Goal: Transaction & Acquisition: Purchase product/service

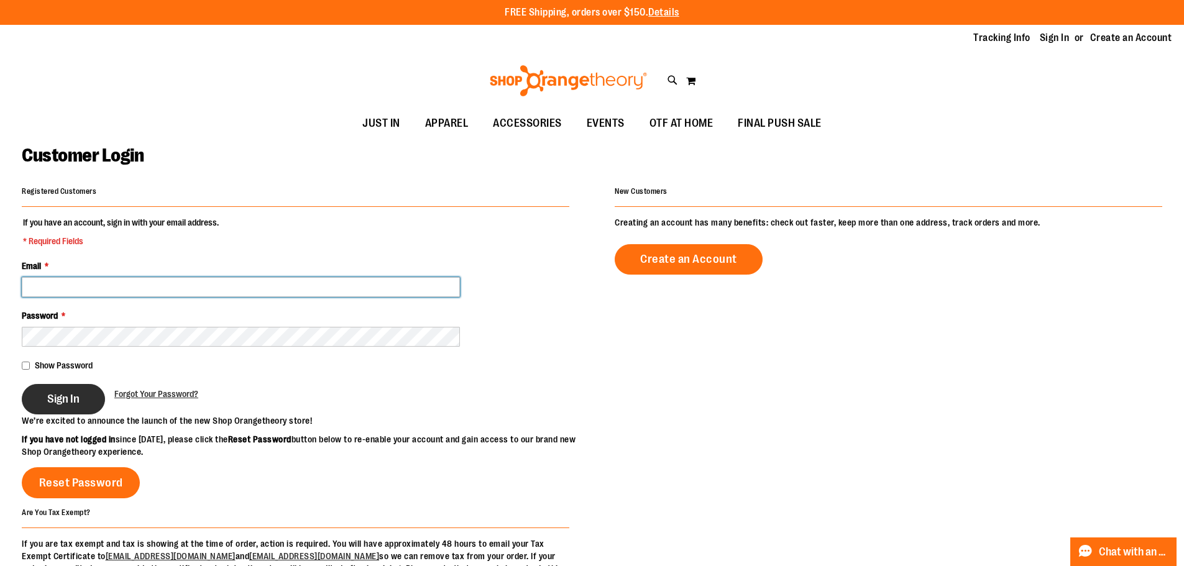
type input "**********"
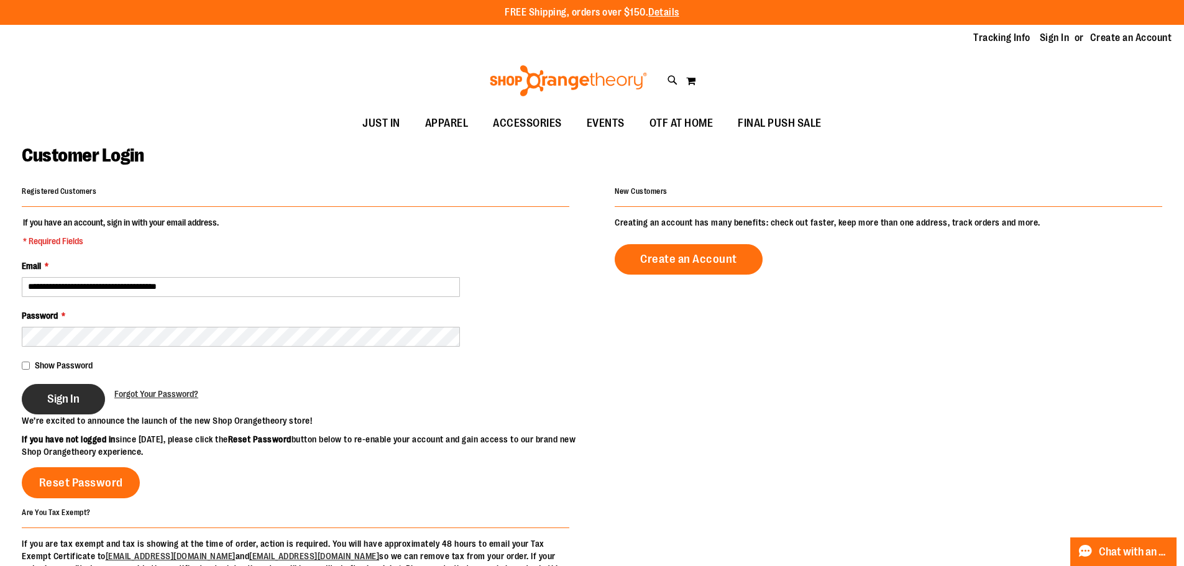
type input "**********"
click at [61, 389] on button "Sign In" at bounding box center [63, 399] width 83 height 30
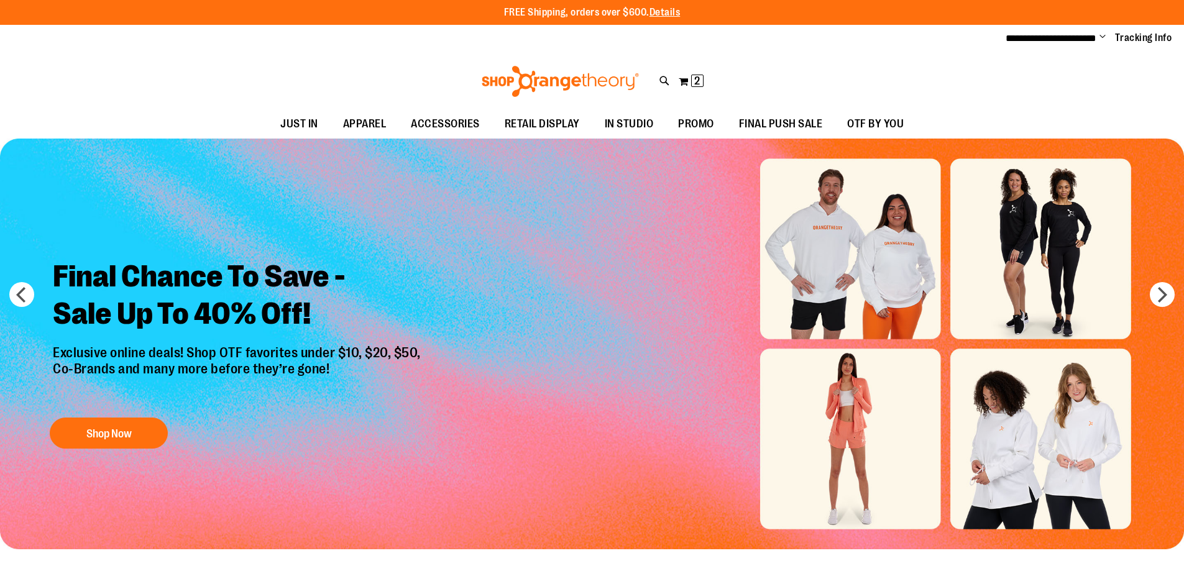
type input "**********"
click at [897, 39] on div "**********" at bounding box center [592, 38] width 1184 height 27
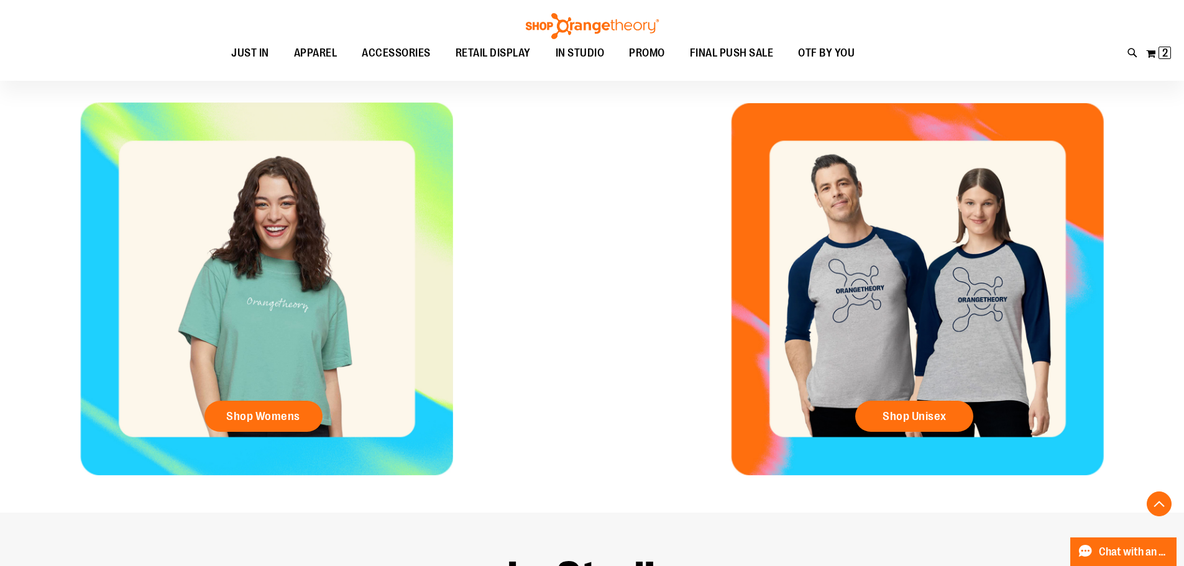
scroll to position [621, 0]
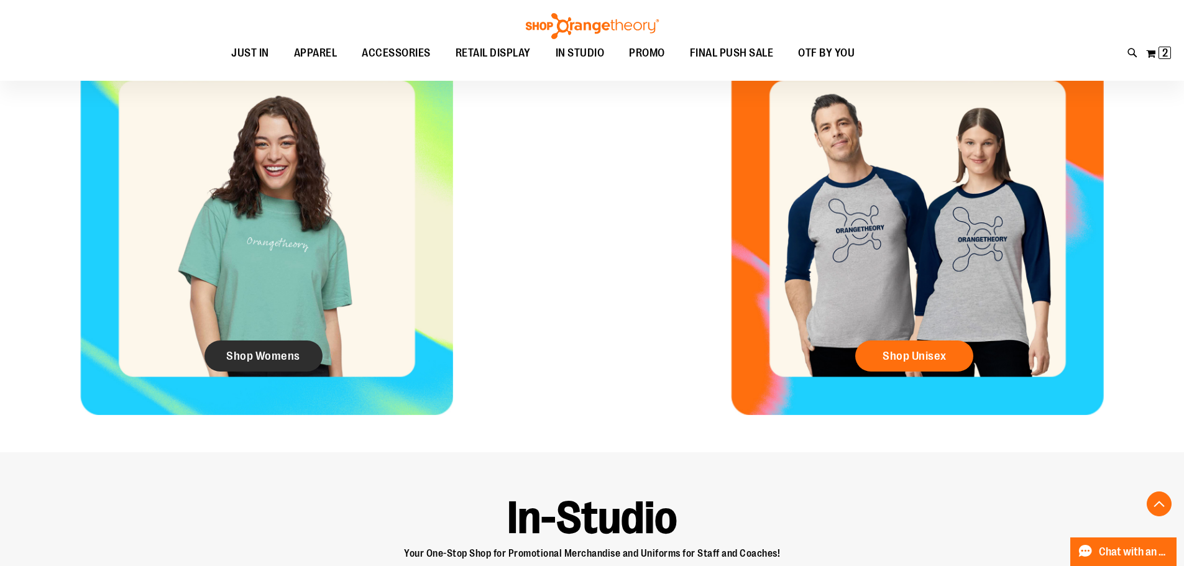
click at [260, 347] on link "Shop Womens" at bounding box center [263, 355] width 118 height 31
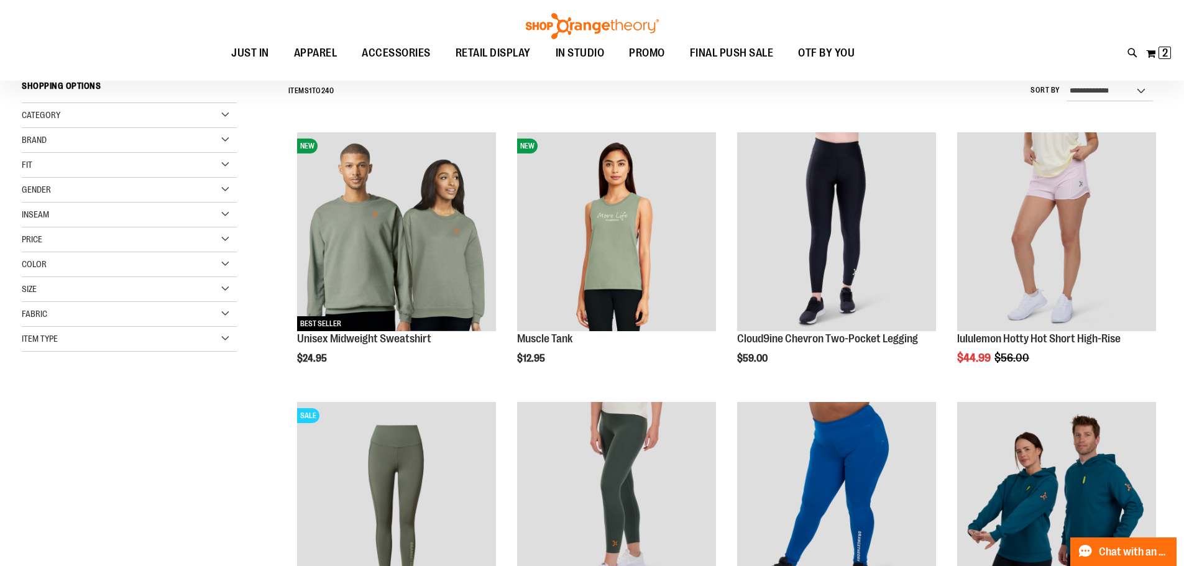
scroll to position [124, 0]
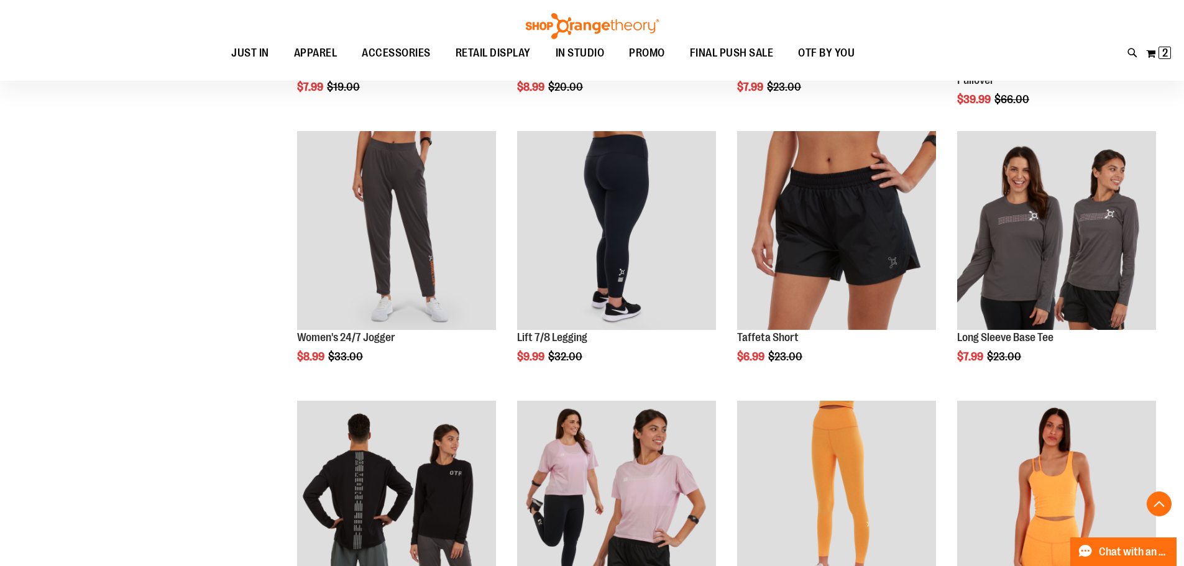
scroll to position [938, 0]
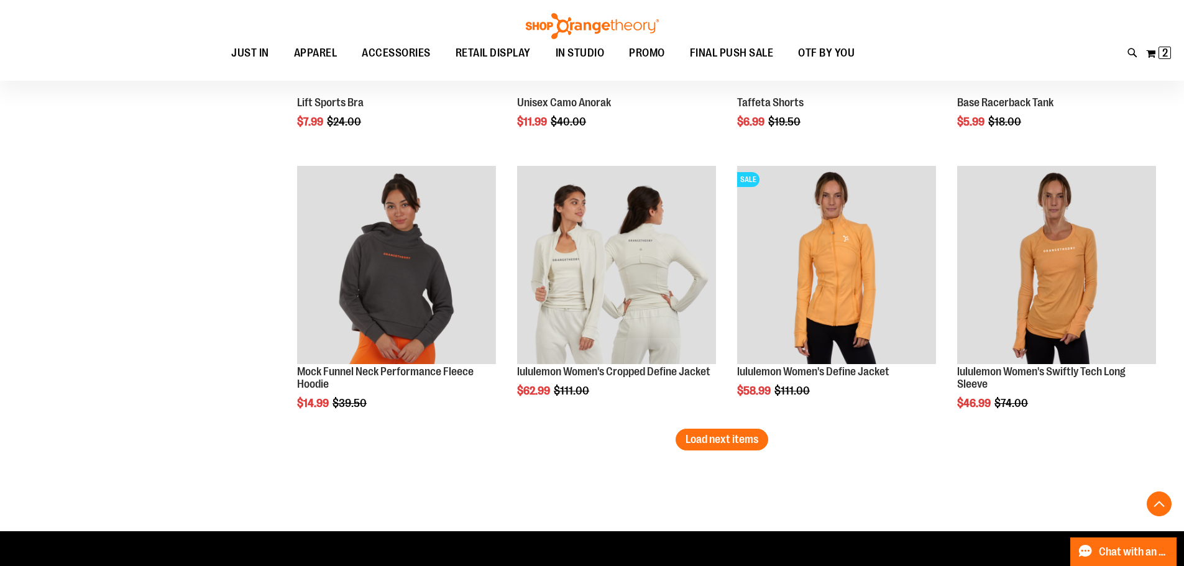
scroll to position [2244, 0]
type input "**********"
click at [738, 436] on span "Load next items" at bounding box center [721, 438] width 73 height 12
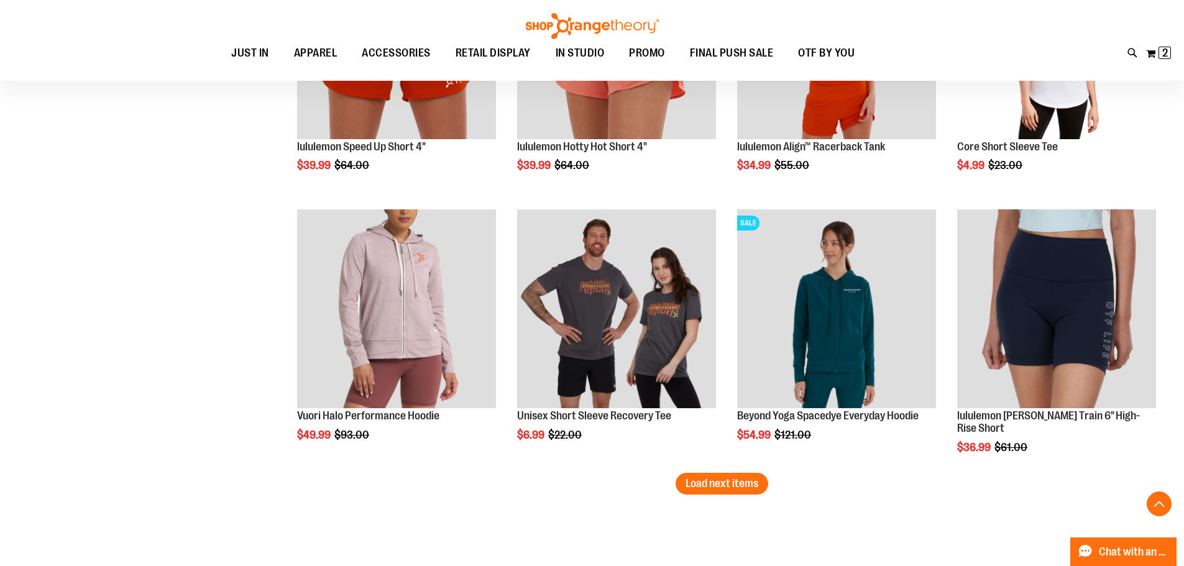
scroll to position [3051, 0]
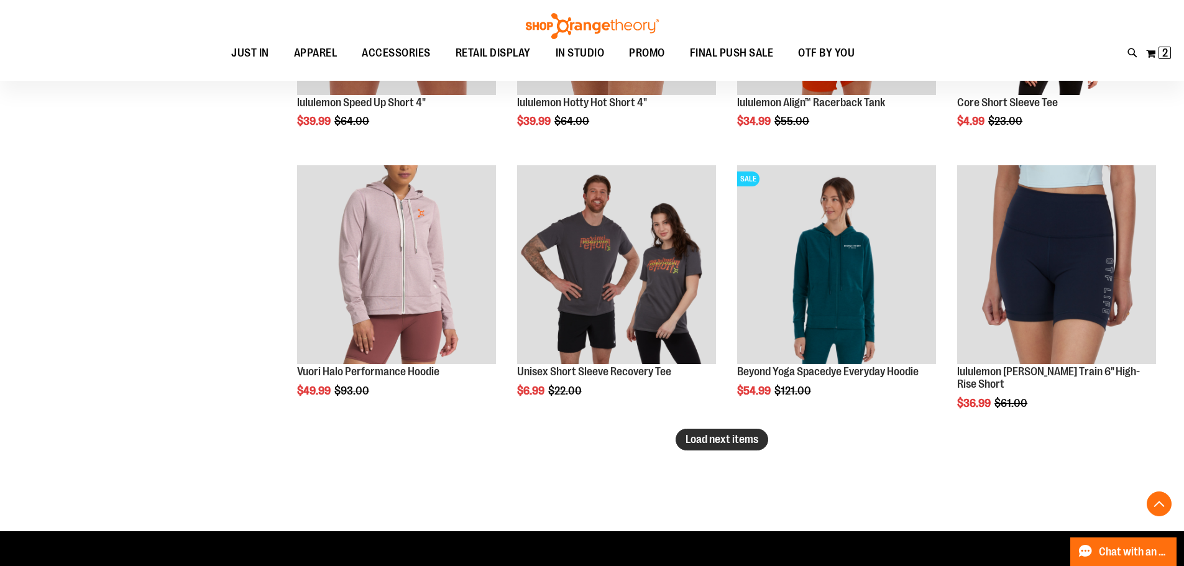
click at [711, 437] on span "Load next items" at bounding box center [721, 439] width 73 height 12
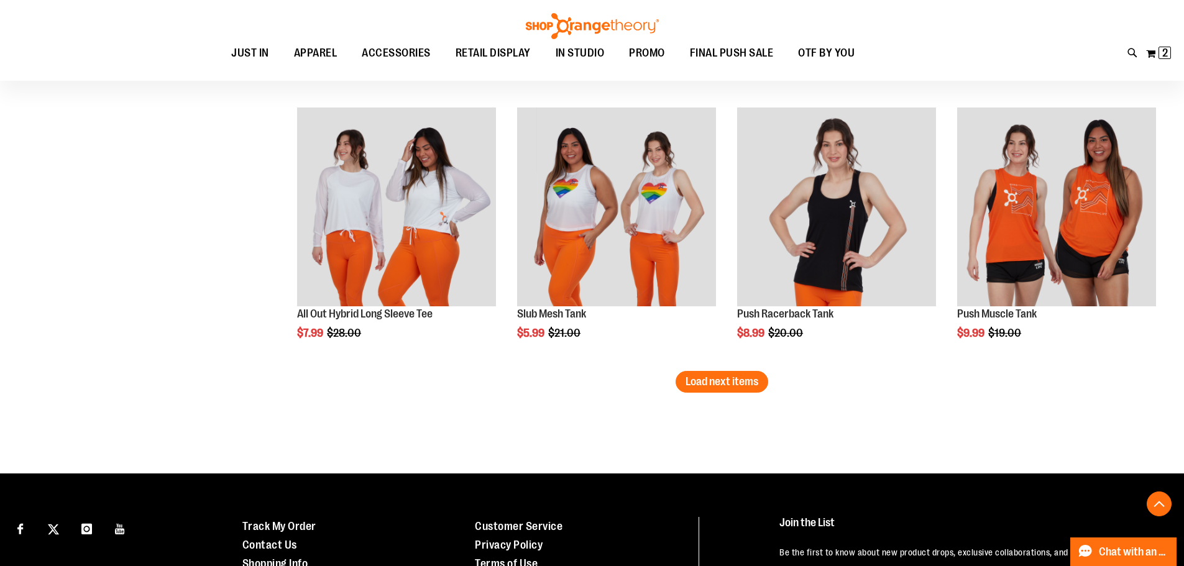
scroll to position [3921, 0]
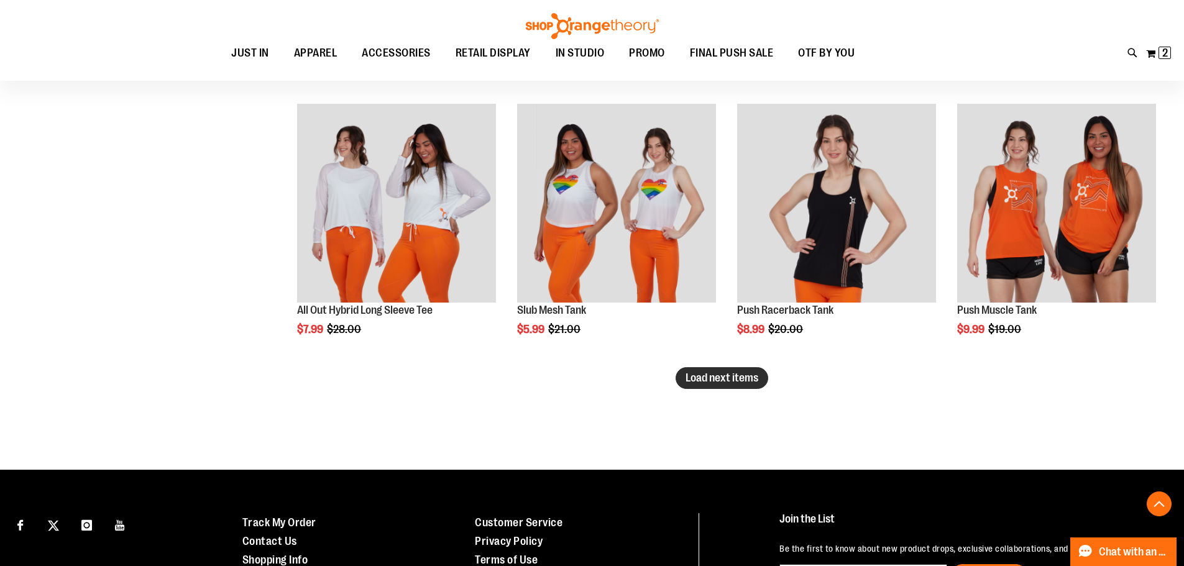
click at [761, 380] on button "Load next items" at bounding box center [721, 378] width 93 height 22
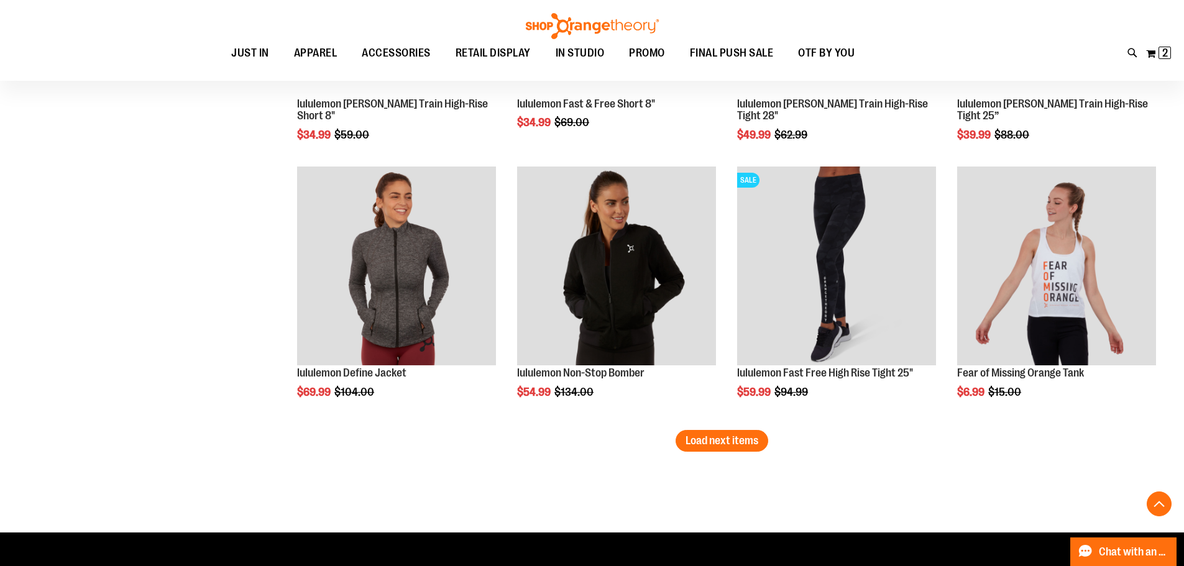
scroll to position [4729, 0]
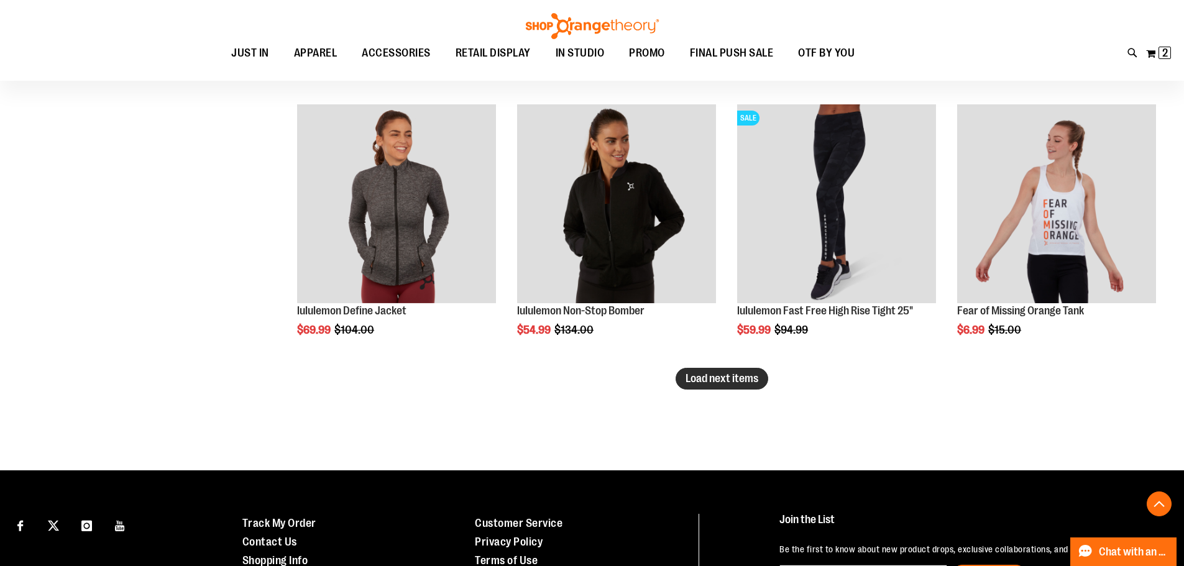
click at [706, 384] on span "Load next items" at bounding box center [721, 378] width 73 height 12
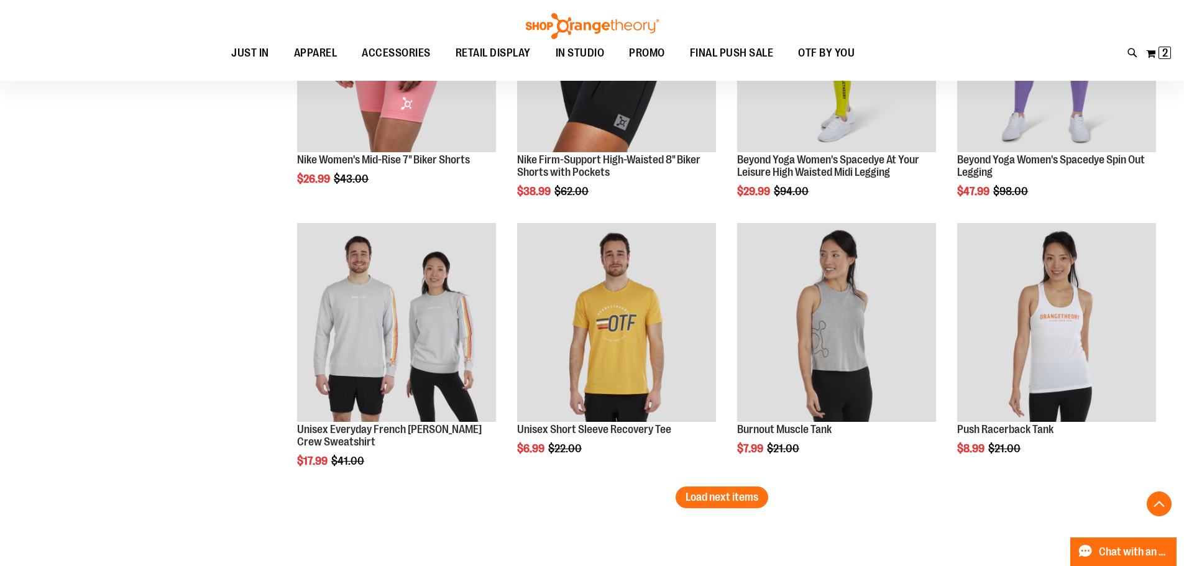
scroll to position [5537, 0]
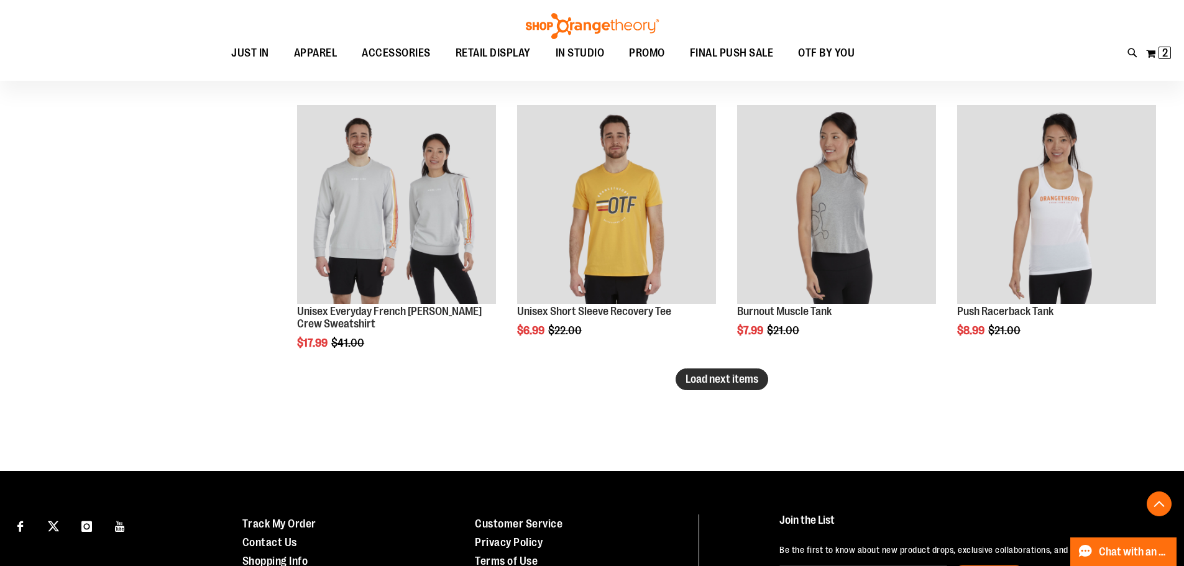
click at [739, 381] on span "Load next items" at bounding box center [721, 379] width 73 height 12
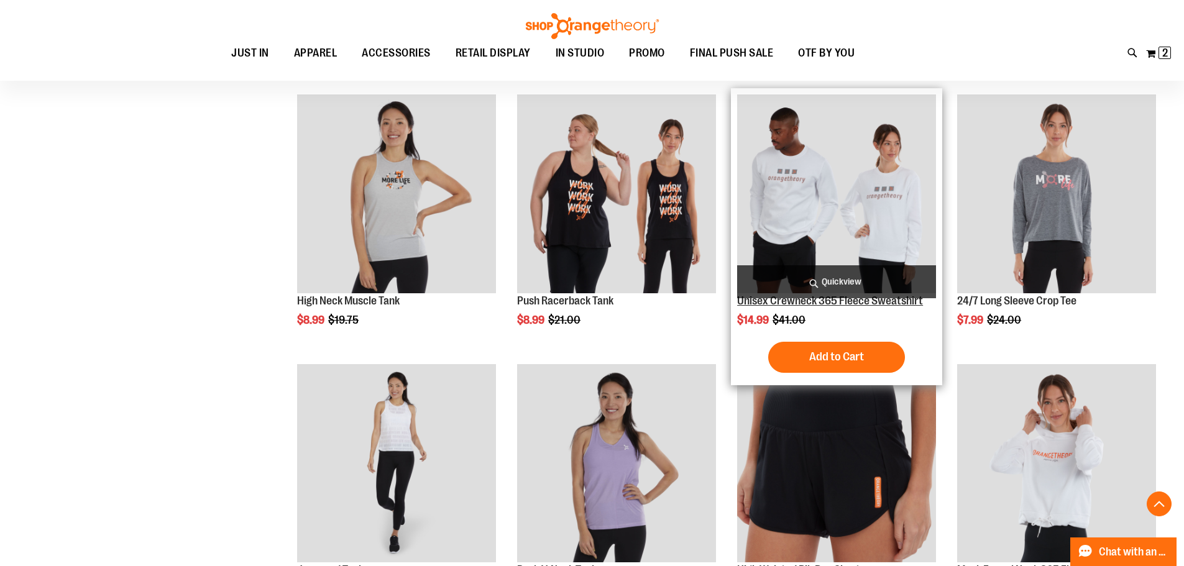
scroll to position [5785, 0]
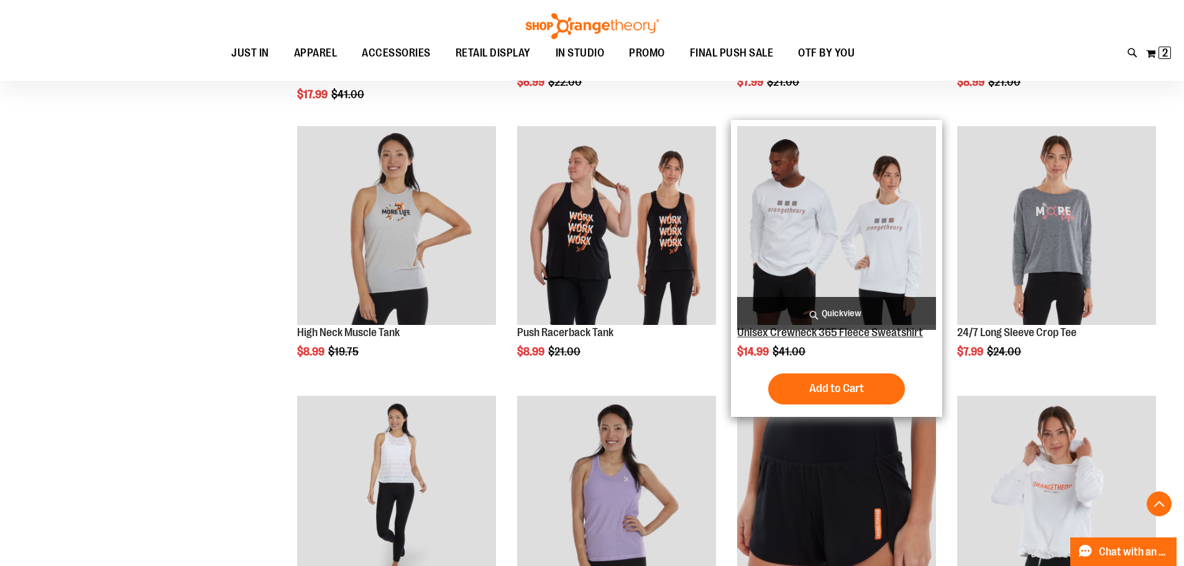
click at [893, 333] on link "Unisex Crewneck 365 Fleece Sweatshirt" at bounding box center [830, 332] width 186 height 12
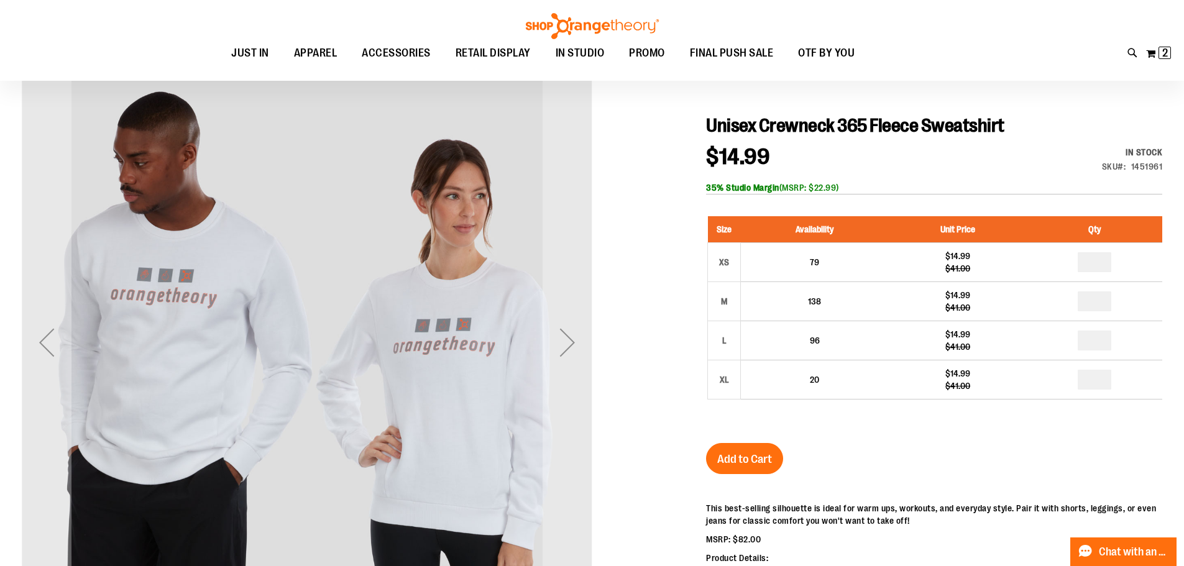
scroll to position [124, 0]
type input "**********"
click at [573, 318] on div "Next" at bounding box center [567, 342] width 50 height 50
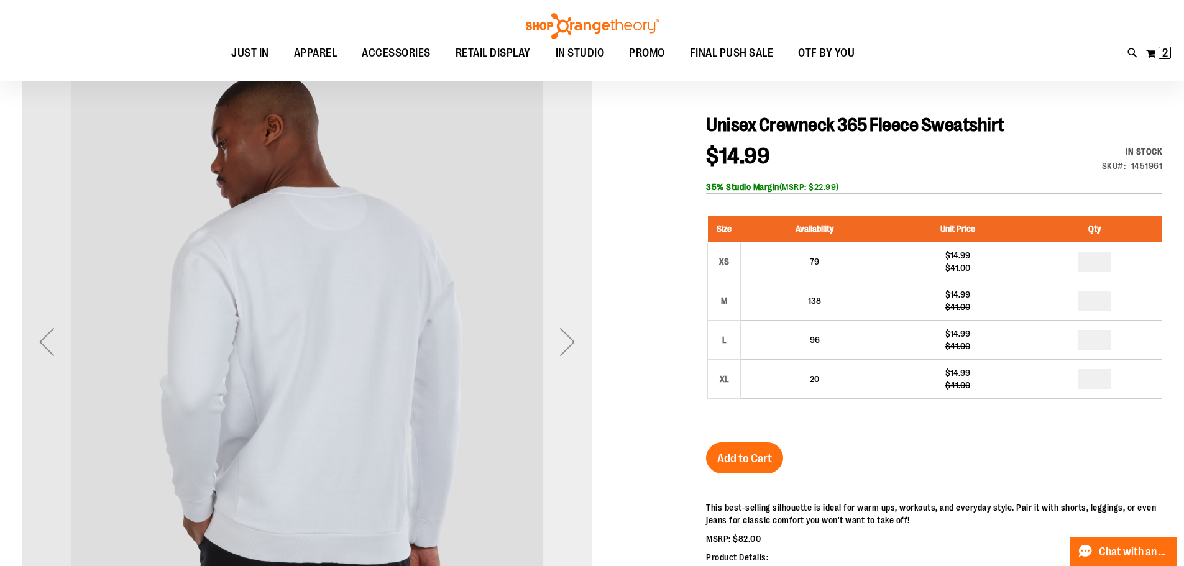
click at [573, 318] on div "Next" at bounding box center [567, 342] width 50 height 50
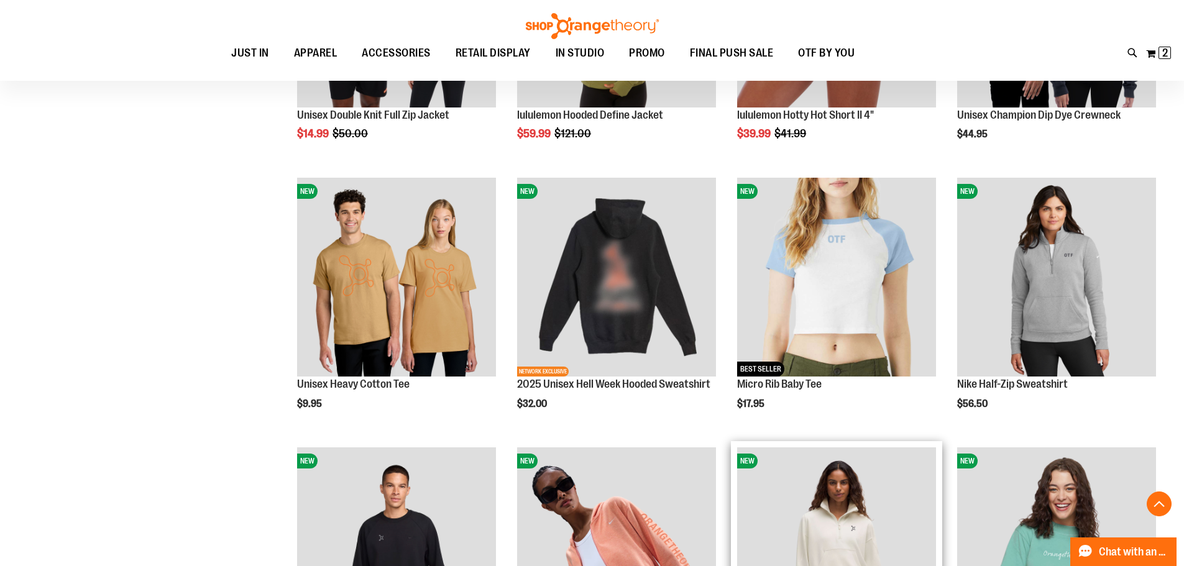
scroll to position [1143, 0]
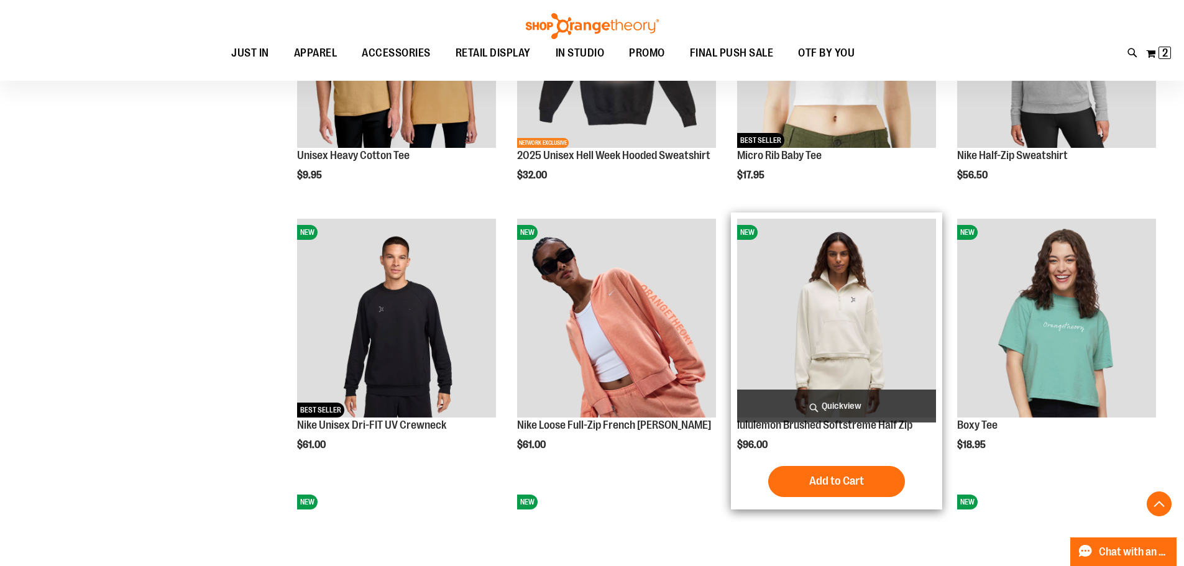
type input "**********"
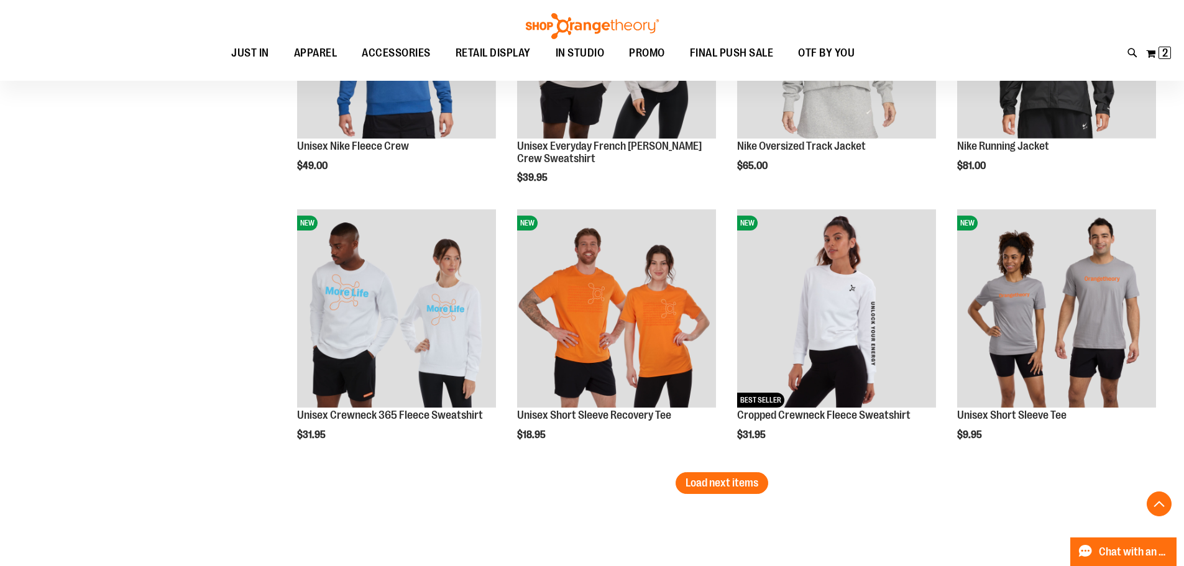
scroll to position [2299, 0]
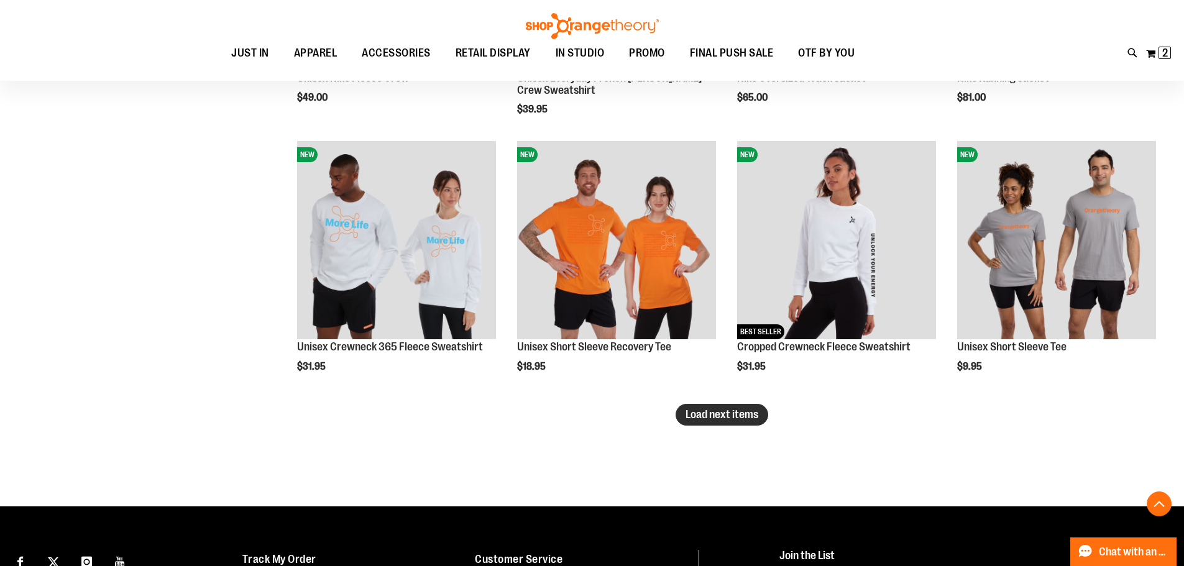
click at [709, 406] on button "Load next items" at bounding box center [721, 415] width 93 height 22
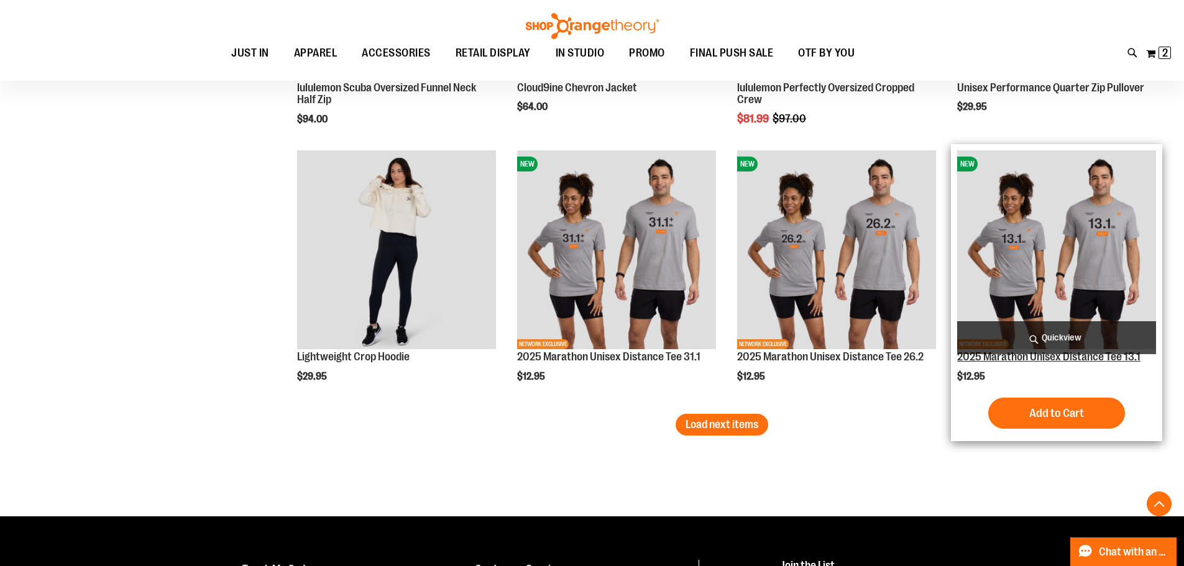
scroll to position [3107, 0]
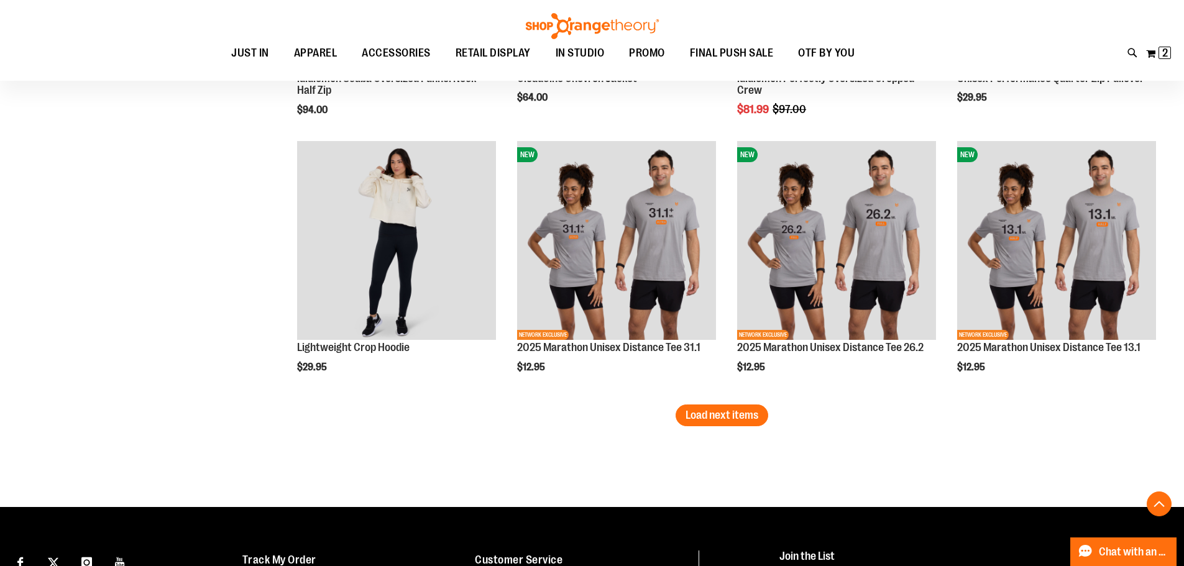
click at [726, 416] on span "Load next items" at bounding box center [721, 415] width 73 height 12
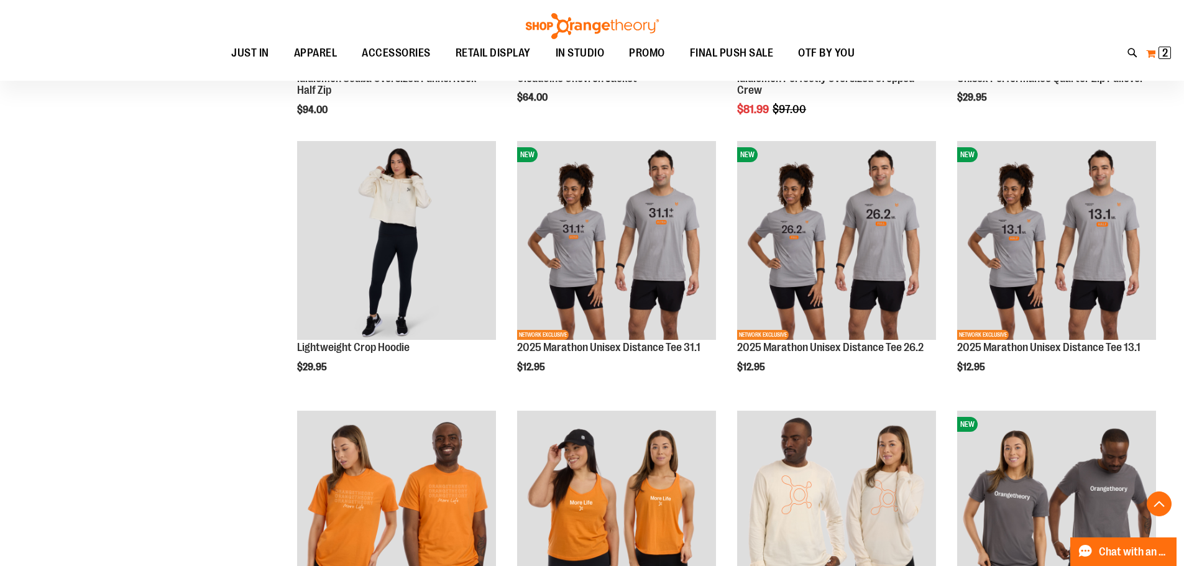
click at [1164, 51] on span "2" at bounding box center [1165, 53] width 6 height 12
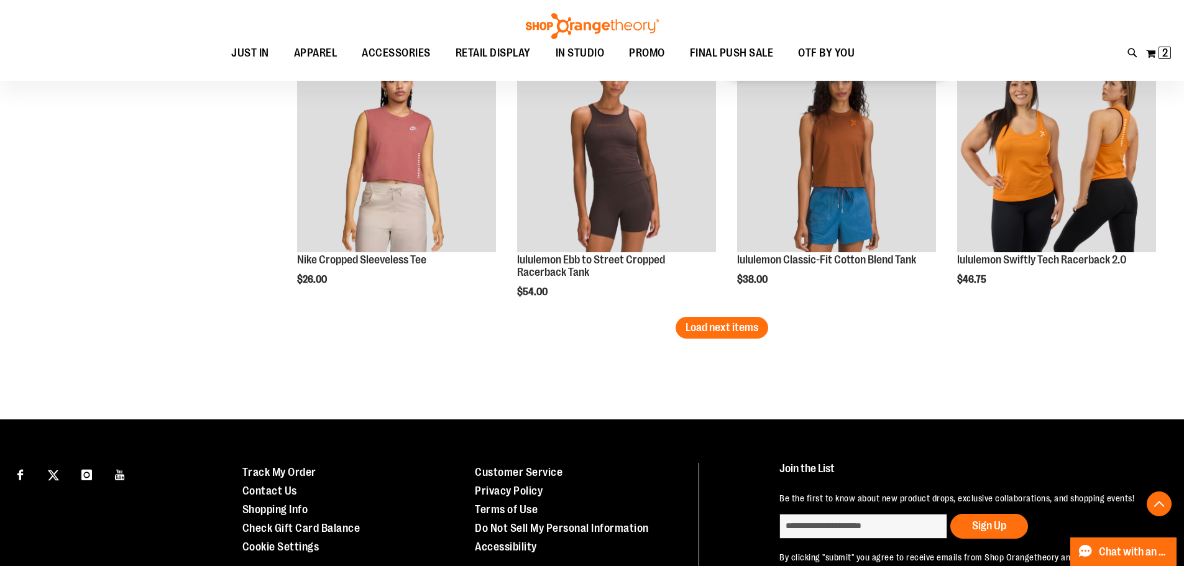
scroll to position [4003, 0]
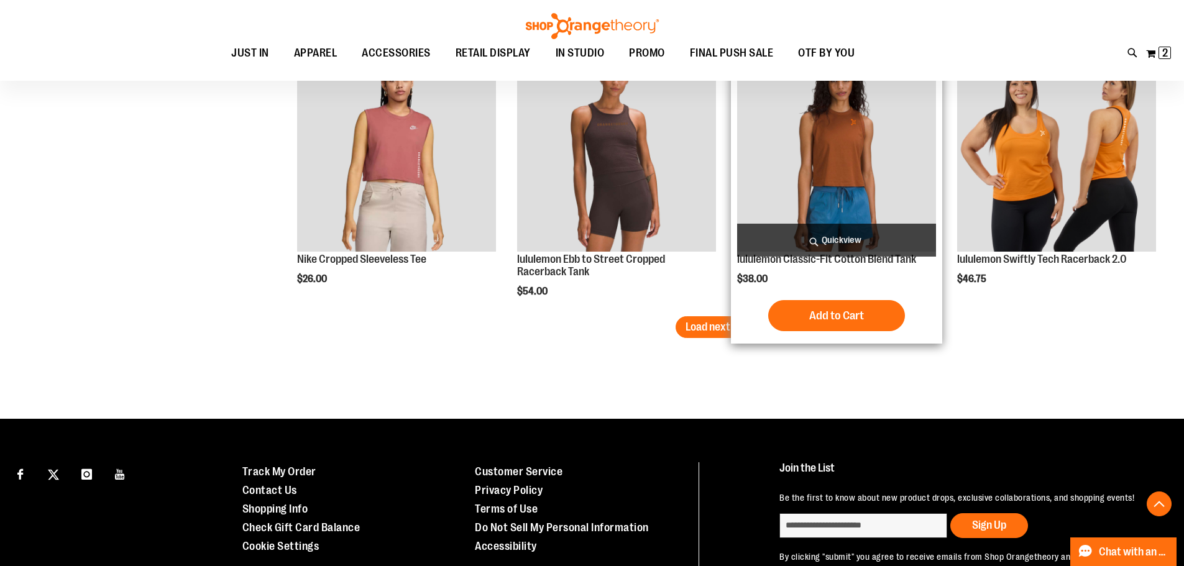
click at [751, 313] on div "Add to Cart In stock" at bounding box center [836, 315] width 199 height 31
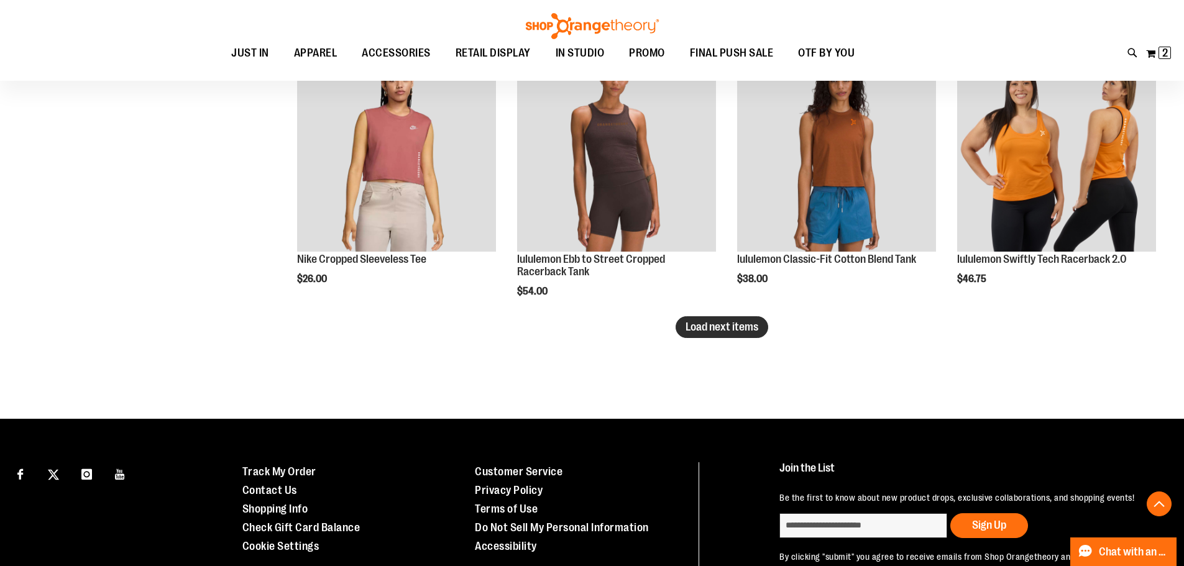
click at [706, 331] on span "Load next items" at bounding box center [721, 327] width 73 height 12
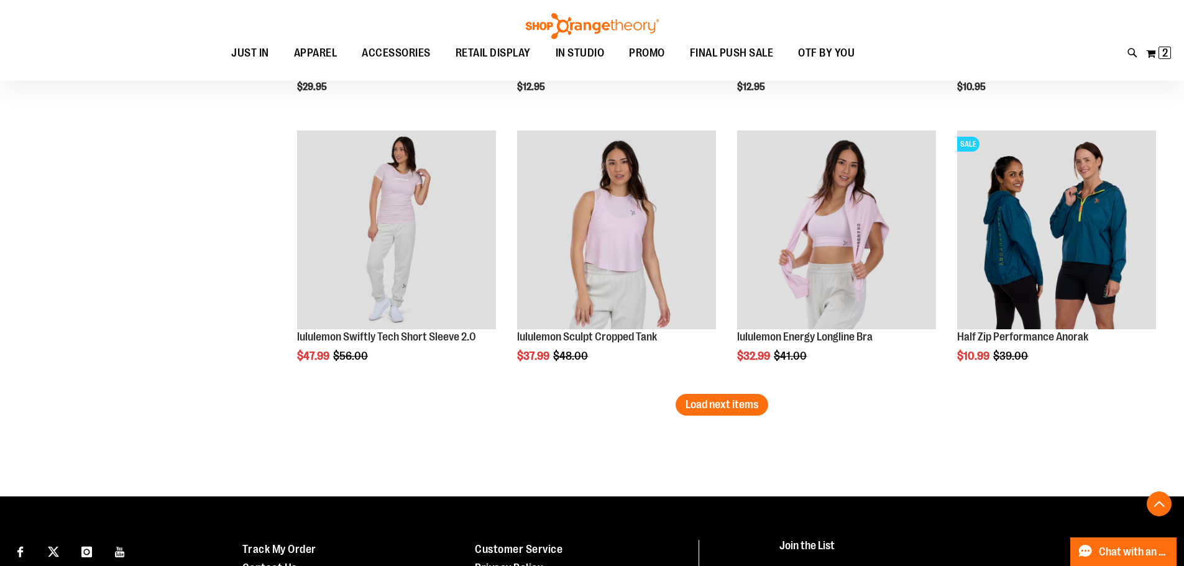
scroll to position [4736, 0]
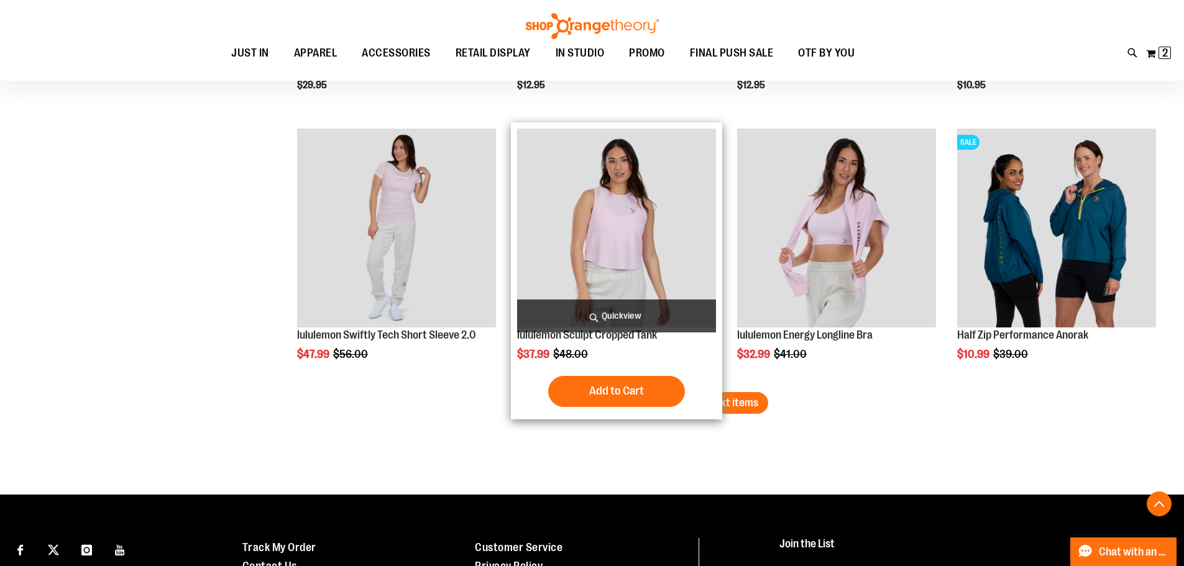
click at [693, 391] on div "Add to Cart In stock" at bounding box center [616, 391] width 199 height 31
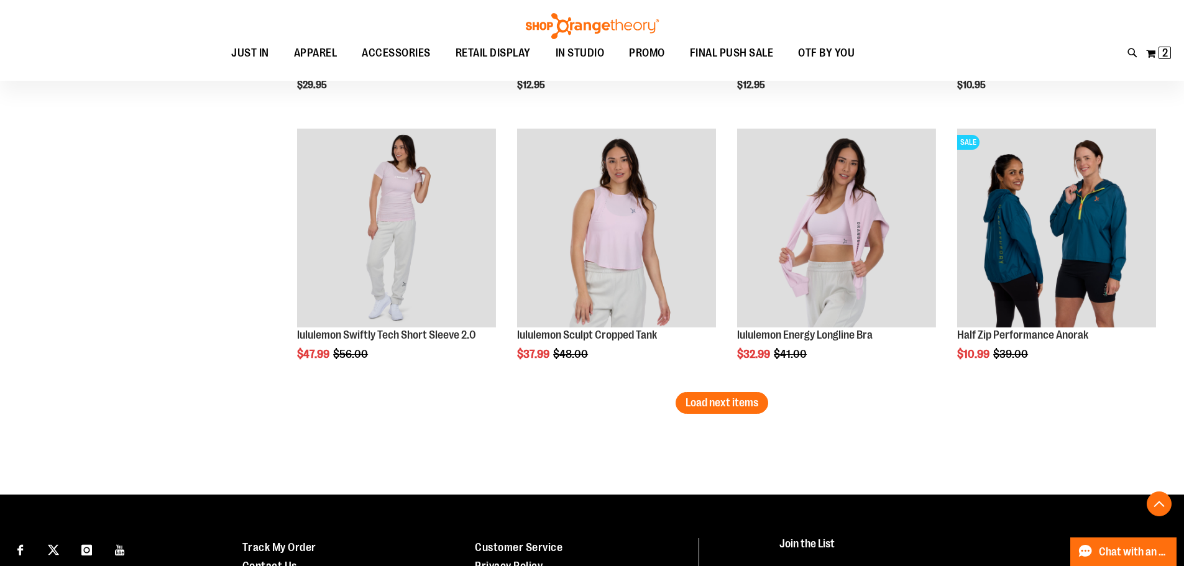
click at [711, 411] on button "Load next items" at bounding box center [721, 403] width 93 height 22
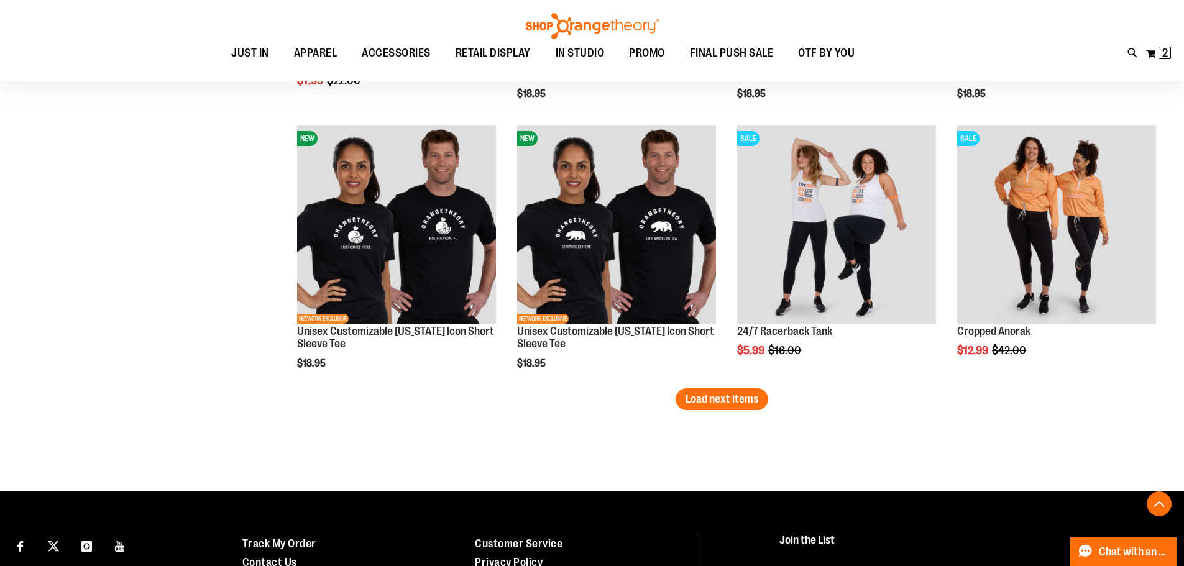
scroll to position [5549, 0]
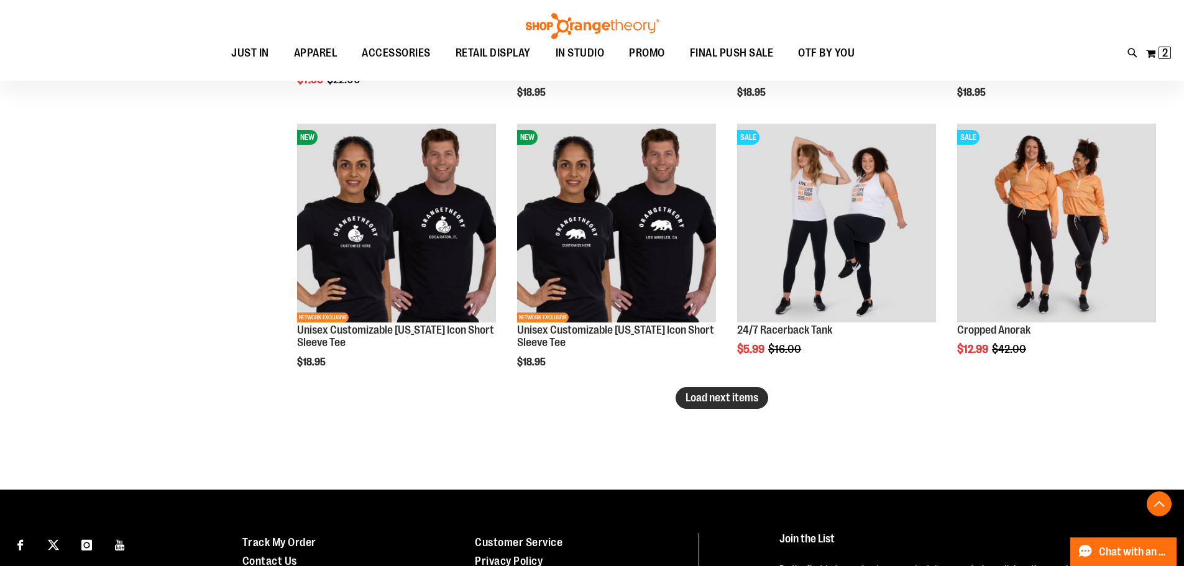
click at [701, 399] on span "Load next items" at bounding box center [721, 397] width 73 height 12
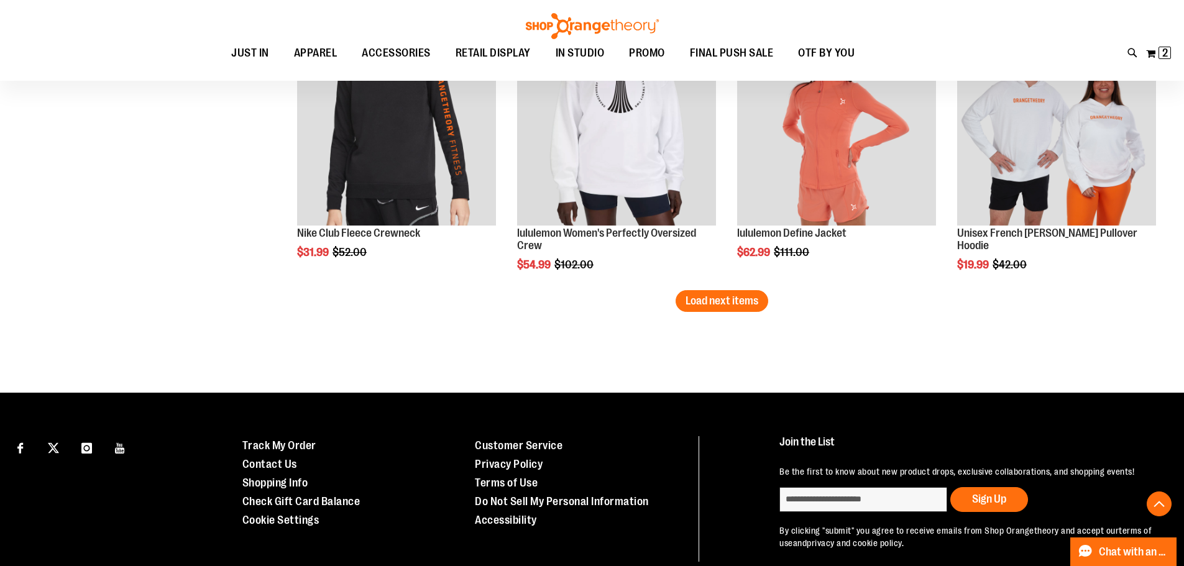
scroll to position [6401, 0]
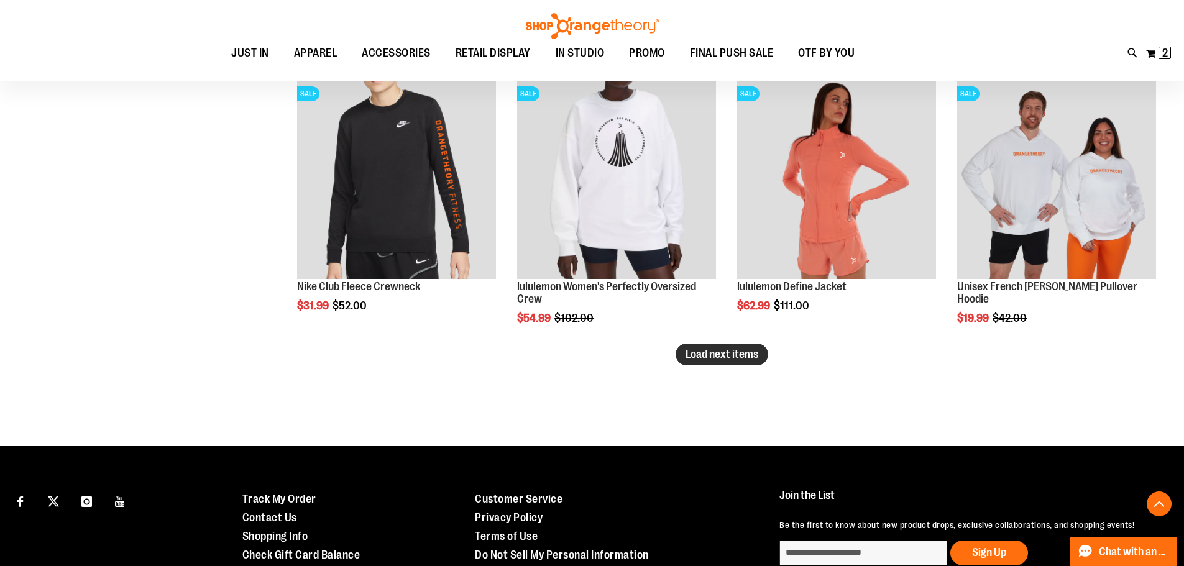
click at [694, 345] on button "Load next items" at bounding box center [721, 355] width 93 height 22
